Goal: Task Accomplishment & Management: Use online tool/utility

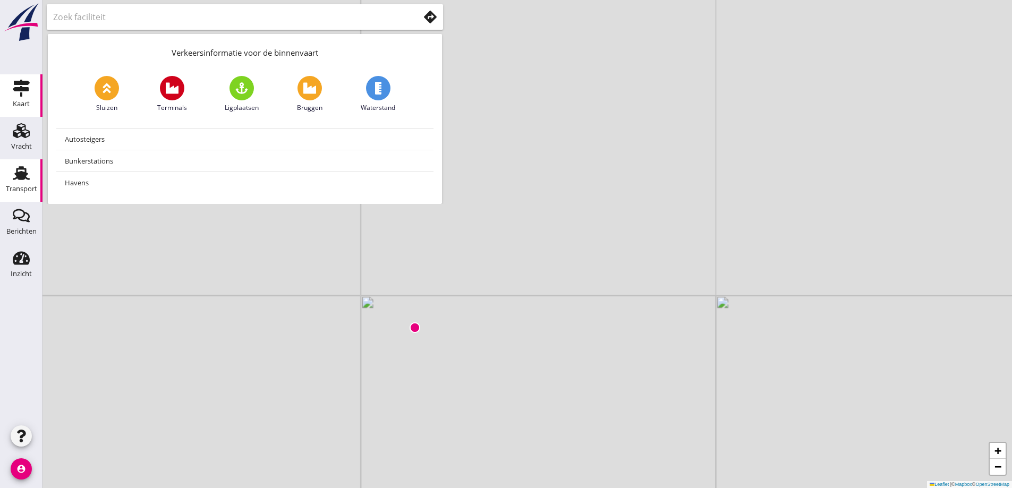
click at [22, 173] on use at bounding box center [21, 173] width 17 height 14
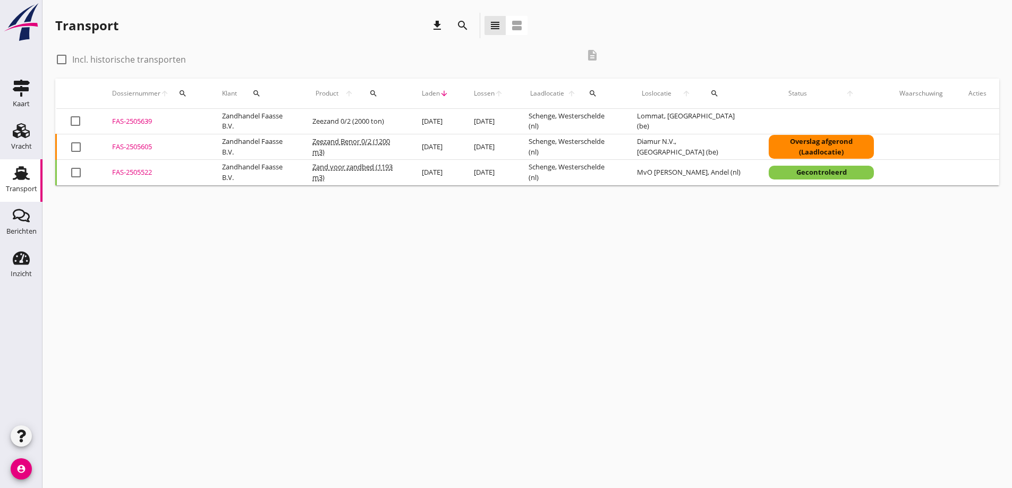
click at [121, 146] on div "FAS-2505605" at bounding box center [154, 147] width 84 height 11
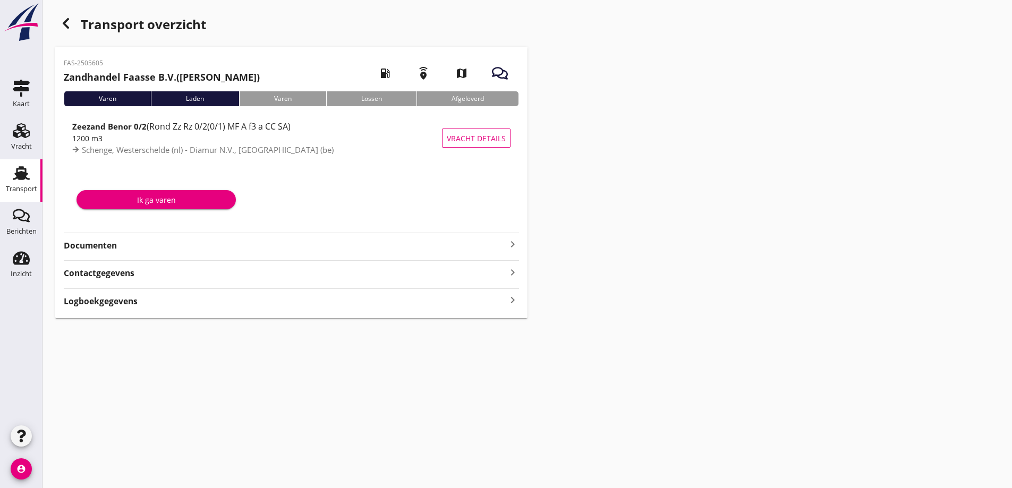
click at [103, 245] on strong "Documenten" at bounding box center [285, 246] width 443 height 12
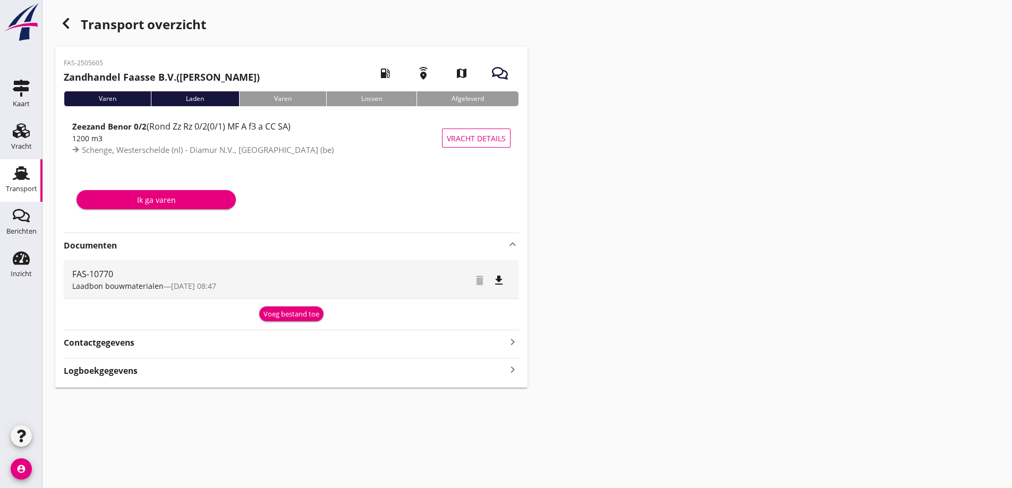
click at [284, 314] on div "Voeg bestand toe" at bounding box center [291, 314] width 56 height 11
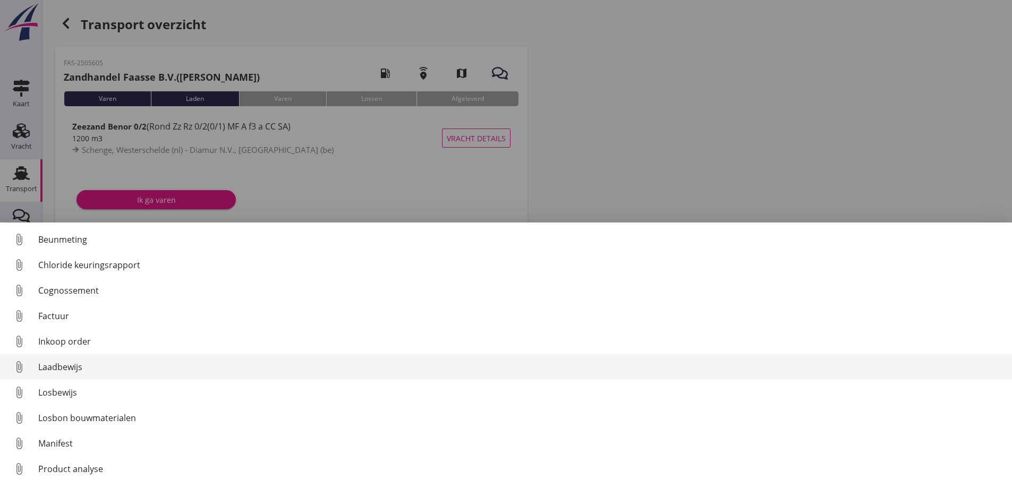
click at [79, 419] on div "Losbon bouwmaterialen" at bounding box center [520, 418] width 965 height 13
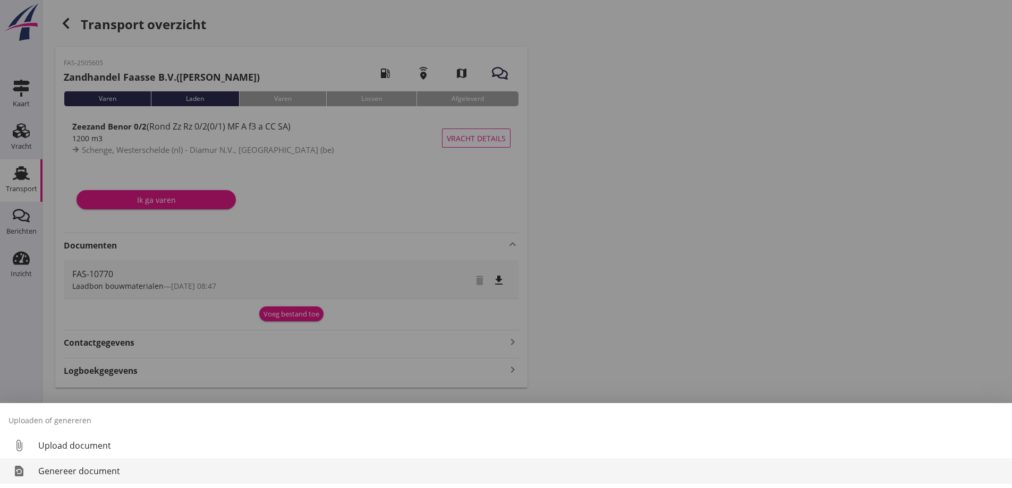
click at [65, 471] on div "Genereer document" at bounding box center [520, 471] width 965 height 13
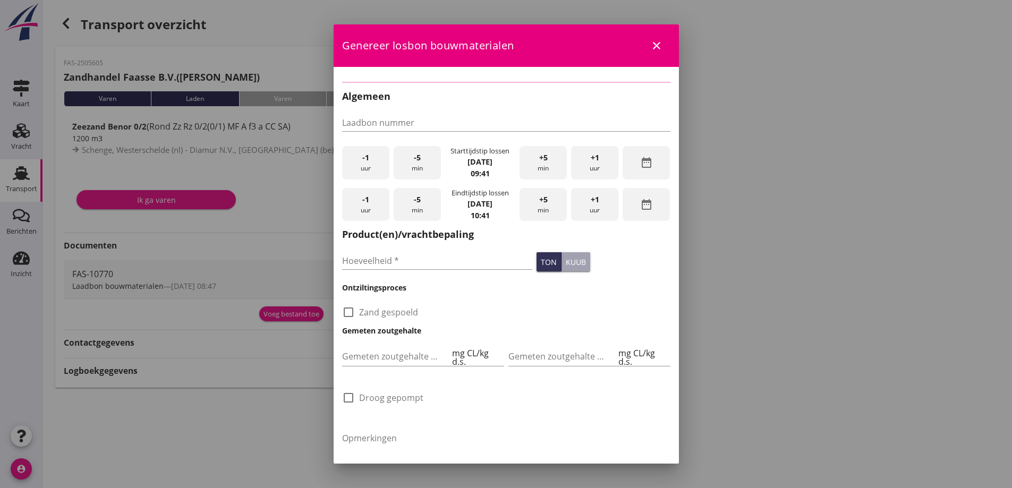
type input "FAS-10770"
type input "1200"
checkbox input "true"
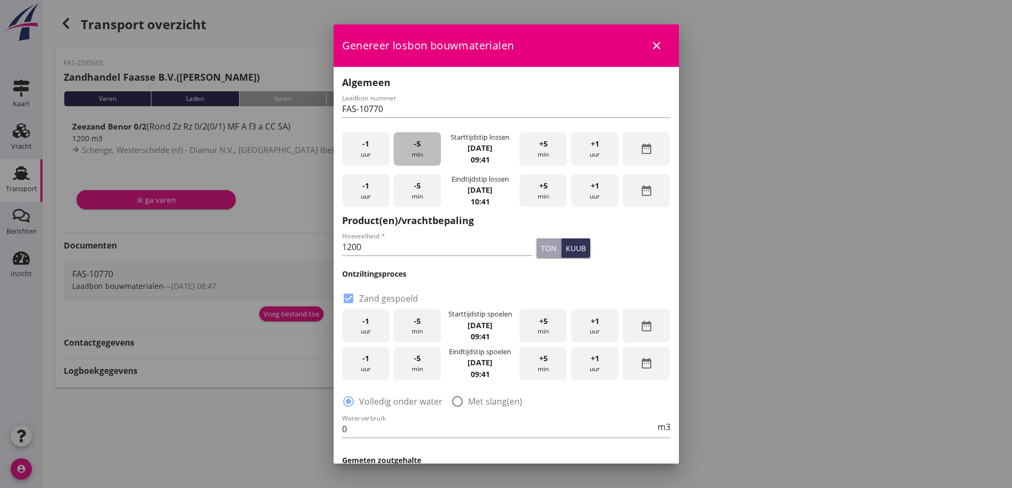
click at [416, 149] on span "-5" at bounding box center [417, 144] width 7 height 12
click at [548, 152] on div "+5 min" at bounding box center [543, 148] width 47 height 33
click at [544, 188] on div "+5 min" at bounding box center [543, 190] width 47 height 33
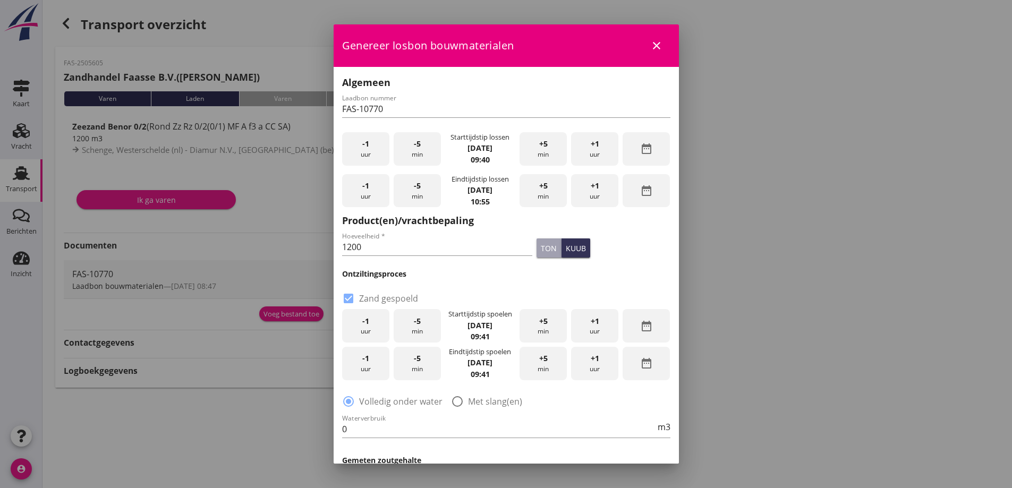
click at [543, 188] on div "+5 min" at bounding box center [543, 190] width 47 height 33
click at [578, 199] on div "+1 uur" at bounding box center [594, 190] width 47 height 33
click at [582, 198] on div "+1 uur" at bounding box center [594, 190] width 47 height 33
click at [582, 195] on div "+1 uur" at bounding box center [594, 190] width 47 height 33
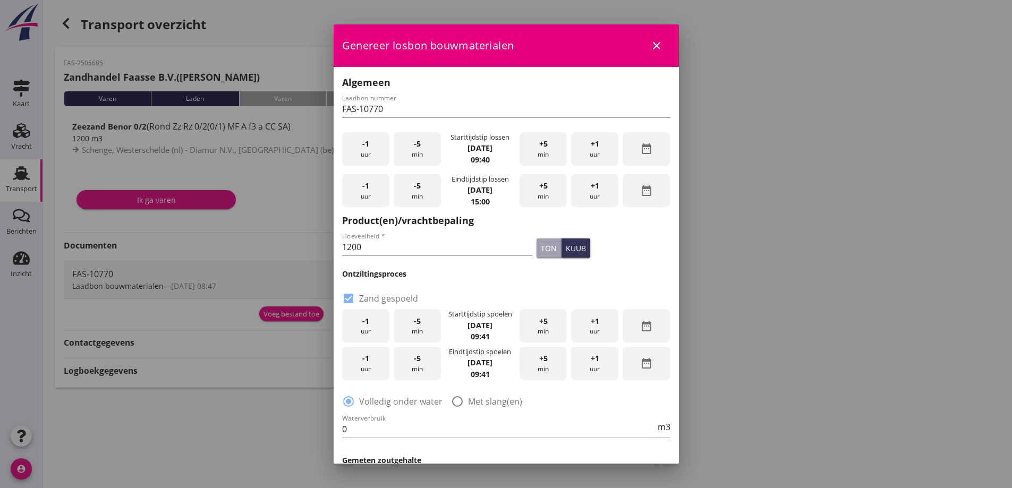
click at [537, 246] on button "ton" at bounding box center [549, 248] width 25 height 19
drag, startPoint x: 379, startPoint y: 250, endPoint x: 306, endPoint y: 239, distance: 74.2
click at [306, 239] on div "2025 [DATE] chevron_left [DATE] chevron_right M D W D V Z Z 1 2 3 4 5 6 7 8 9 1…" at bounding box center [506, 244] width 1012 height 488
type input "1972"
click at [640, 330] on icon "date_range" at bounding box center [646, 326] width 13 height 13
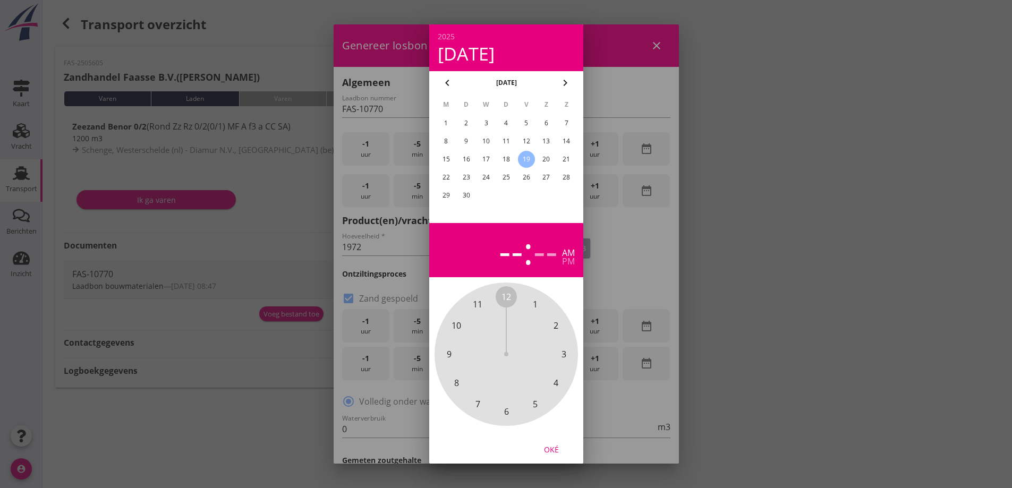
click at [505, 159] on div "18" at bounding box center [505, 159] width 17 height 17
click at [571, 260] on div "pm" at bounding box center [568, 261] width 13 height 8
click at [560, 355] on span "3" at bounding box center [563, 354] width 21 height 21
click at [504, 293] on span "00" at bounding box center [506, 297] width 10 height 13
click at [553, 450] on div "Oké" at bounding box center [552, 449] width 30 height 11
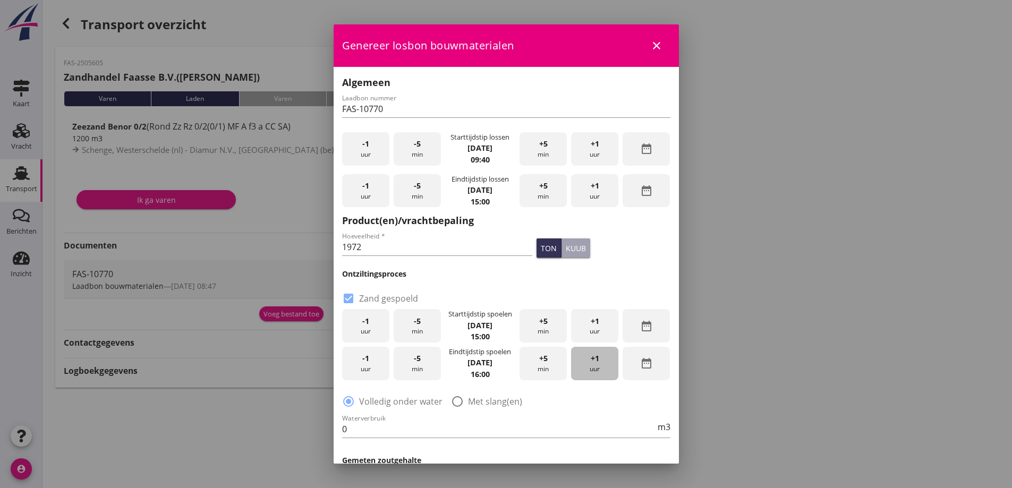
click at [589, 366] on div "+1 uur" at bounding box center [594, 363] width 47 height 33
click at [458, 399] on div at bounding box center [457, 402] width 18 height 18
radio input "false"
radio input "true"
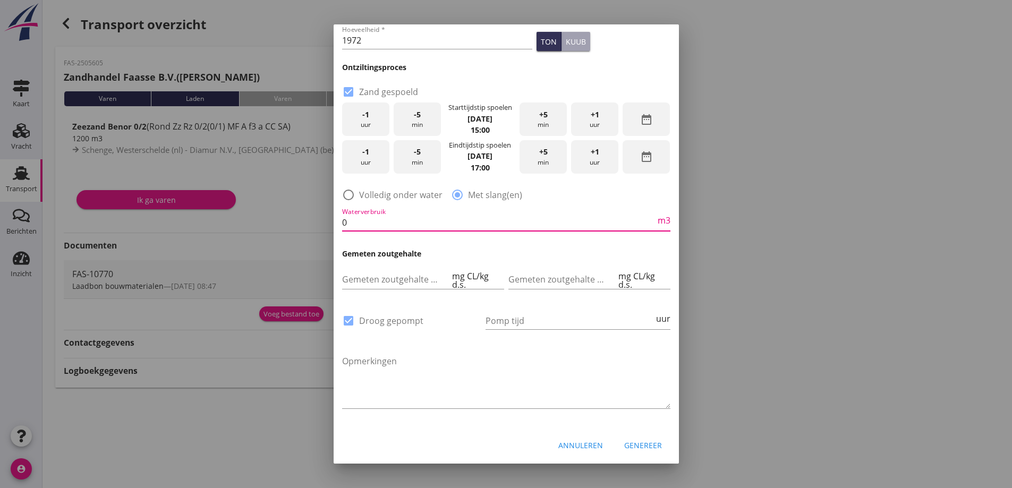
click at [391, 220] on input "0" at bounding box center [498, 222] width 313 height 17
drag, startPoint x: 389, startPoint y: 220, endPoint x: 304, endPoint y: 209, distance: 86.2
click at [305, 209] on div "2025 [DATE] chevron_left [DATE] chevron_right M D W D V Z Z 1 2 3 4 5 6 7 8 9 1…" at bounding box center [506, 244] width 1012 height 488
type input "1500"
click at [510, 321] on input "Pomp tijd" at bounding box center [570, 320] width 168 height 17
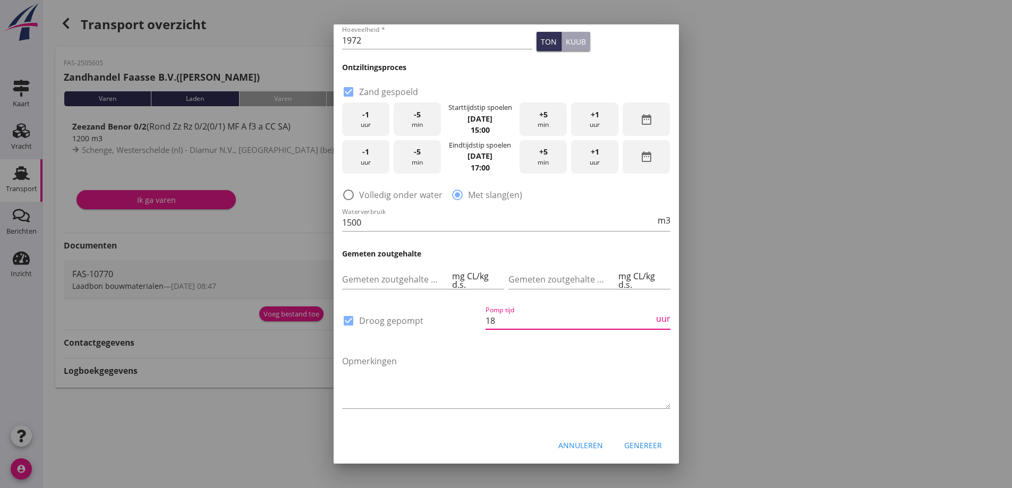
type input "18"
click at [806, 290] on div at bounding box center [506, 244] width 1012 height 488
click at [633, 444] on div "Genereer" at bounding box center [643, 445] width 38 height 11
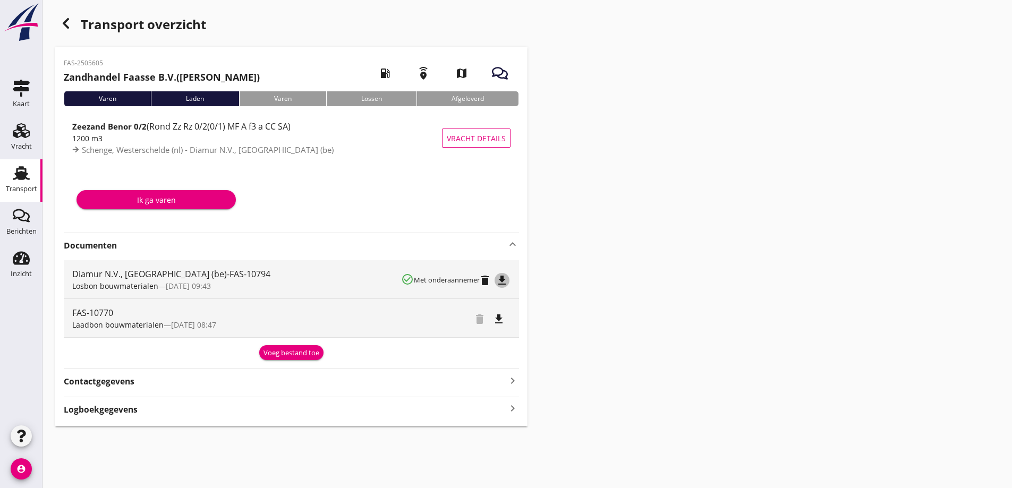
click at [500, 279] on icon "file_download" at bounding box center [502, 280] width 13 height 13
